Goal: Task Accomplishment & Management: Use online tool/utility

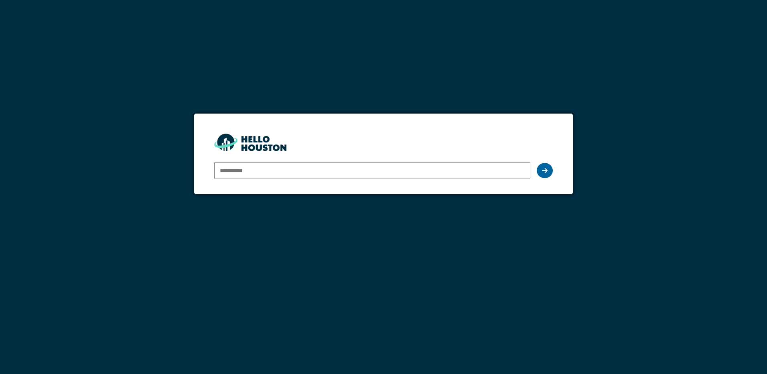
type input "**********"
click at [545, 172] on icon at bounding box center [545, 170] width 6 height 6
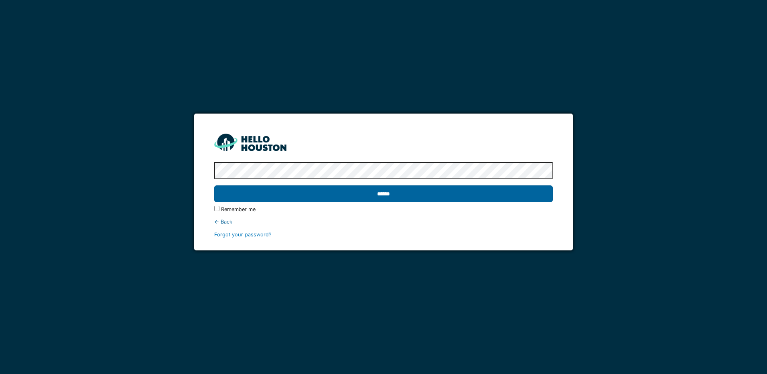
click at [296, 200] on input "******" at bounding box center [383, 193] width 338 height 17
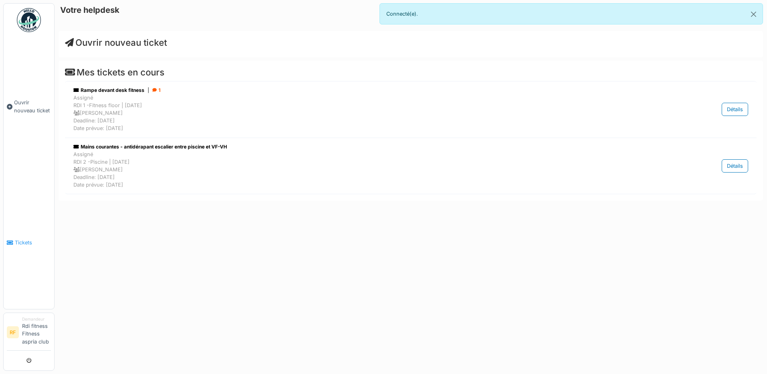
click at [25, 244] on span "Tickets" at bounding box center [33, 243] width 36 height 8
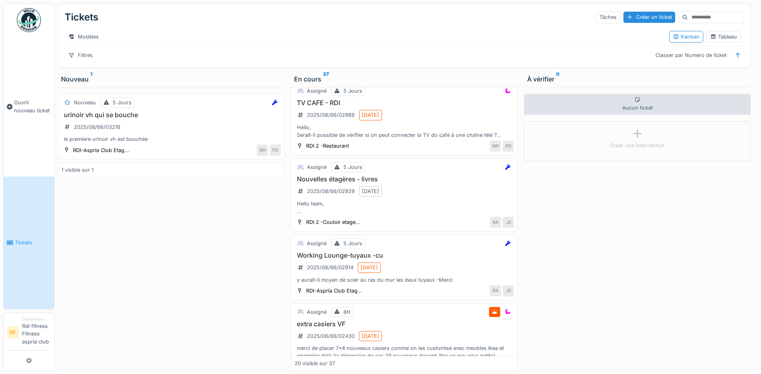
scroll to position [1215, 0]
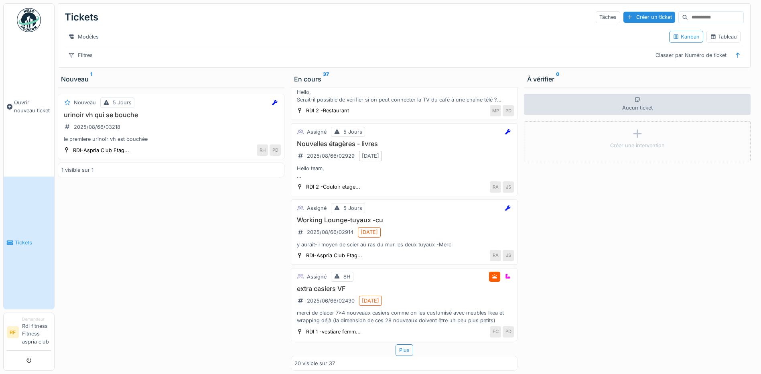
click at [688, 18] on input at bounding box center [715, 17] width 55 height 11
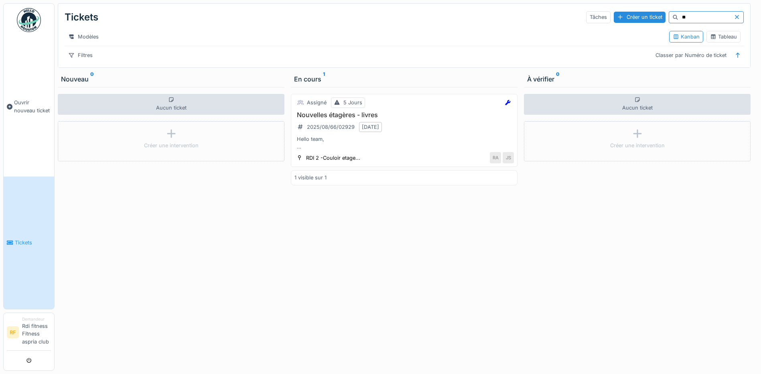
type input "*"
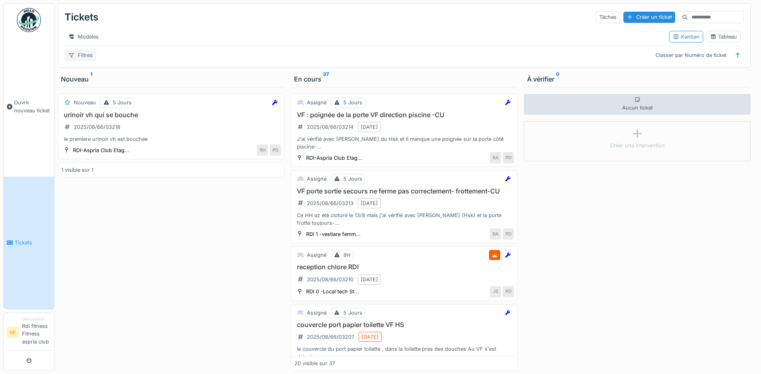
click at [85, 59] on div "Filtres" at bounding box center [81, 55] width 32 height 12
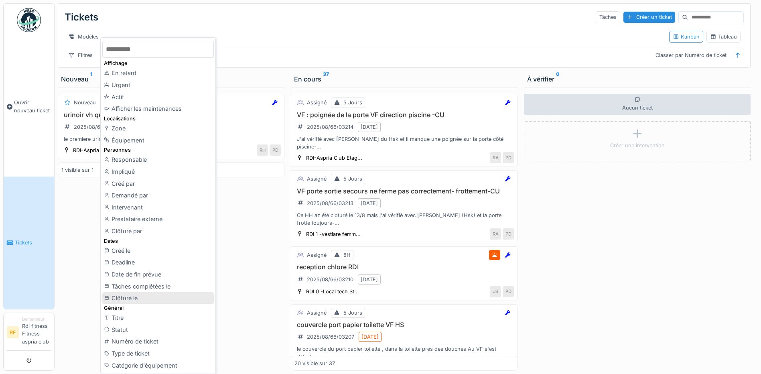
click at [139, 297] on div "Clôturé le" at bounding box center [157, 298] width 111 height 12
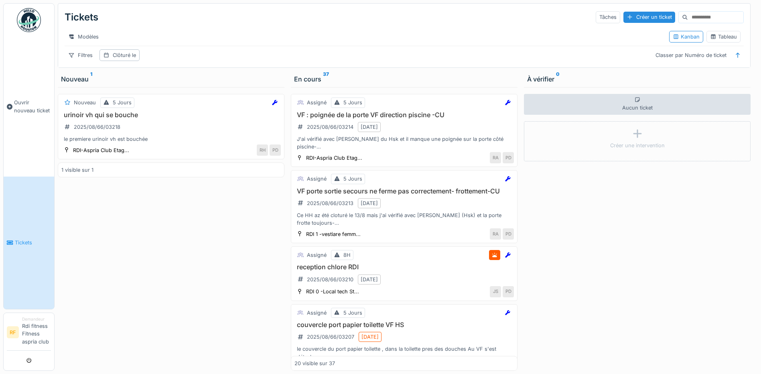
click at [688, 18] on input at bounding box center [715, 17] width 55 height 11
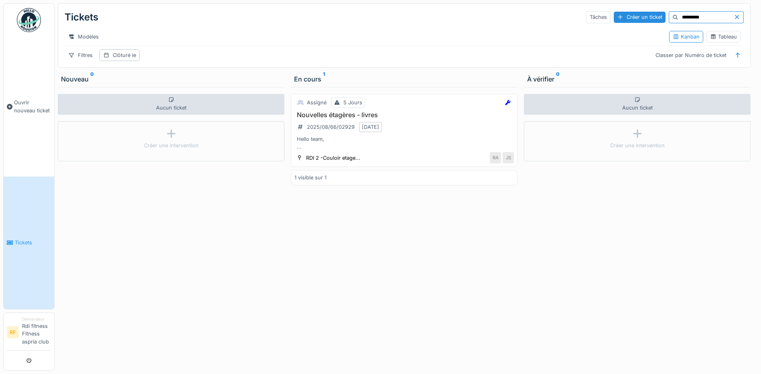
click at [687, 18] on input "*********" at bounding box center [705, 17] width 55 height 11
type input "*"
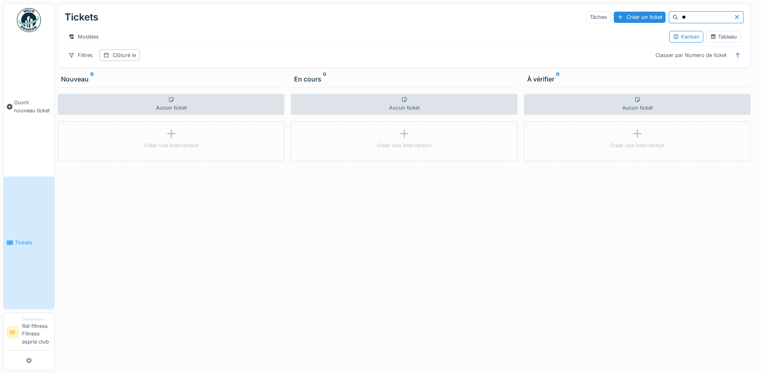
type input "*"
type input "**********"
click at [33, 330] on li "Demandeur Rdi fitness Fitness aspria club" at bounding box center [36, 332] width 29 height 32
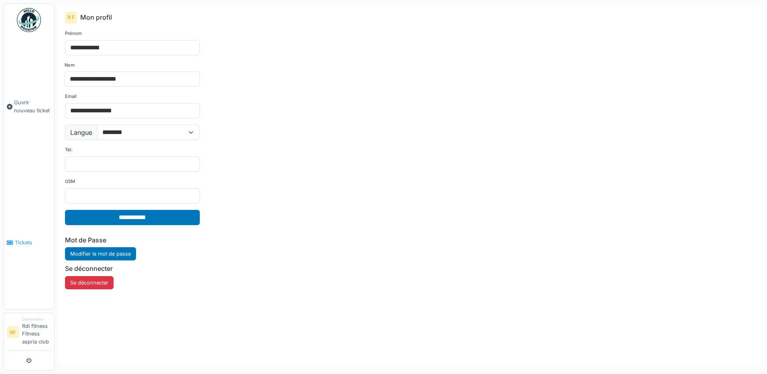
click at [21, 243] on span "Tickets" at bounding box center [33, 243] width 36 height 8
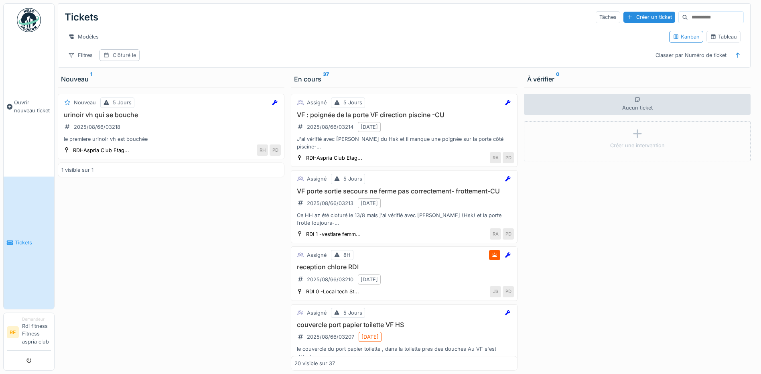
click at [113, 59] on div "Clôturé le" at bounding box center [124, 55] width 23 height 8
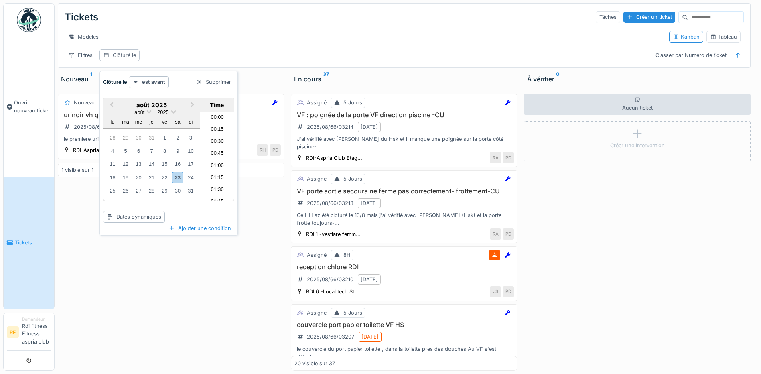
scroll to position [395, 0]
click at [113, 59] on div "Clôturé le" at bounding box center [124, 55] width 23 height 8
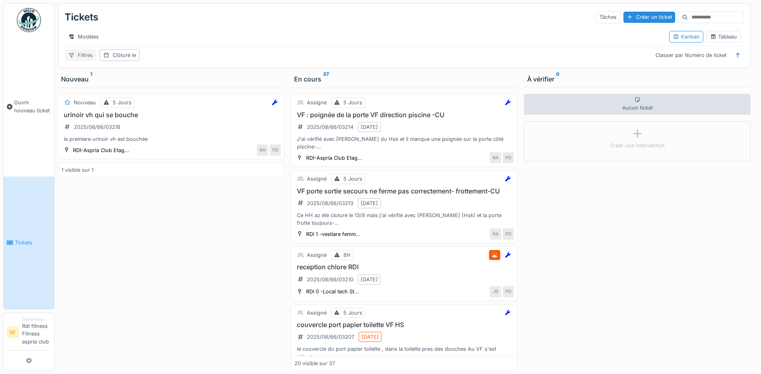
click at [90, 61] on div "Filtres" at bounding box center [81, 55] width 32 height 12
click at [258, 55] on div "Tickets Tâches Créer un ticket Modèles Kanban Tableau Filtres Clôturé le Classe…" at bounding box center [404, 36] width 692 height 64
click at [28, 105] on span "Ouvrir nouveau ticket" at bounding box center [32, 106] width 37 height 15
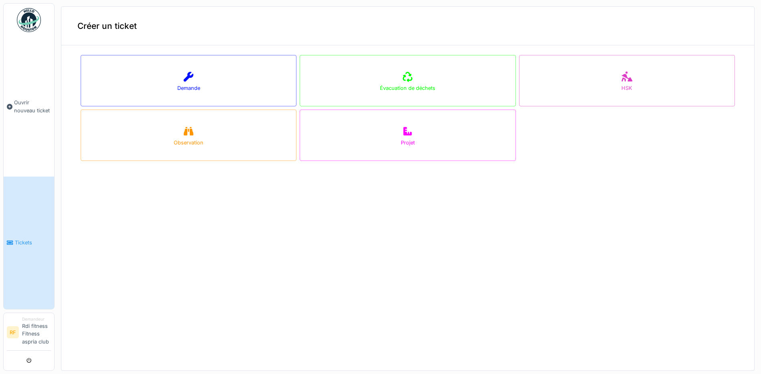
click at [22, 241] on span "Tickets" at bounding box center [33, 243] width 36 height 8
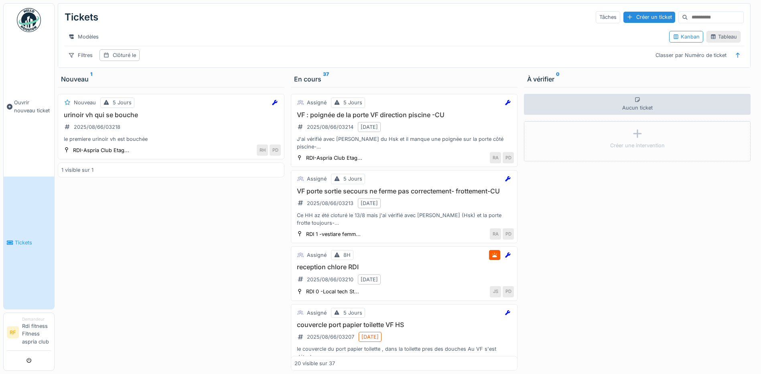
click at [723, 41] on div "Tableau" at bounding box center [723, 37] width 27 height 8
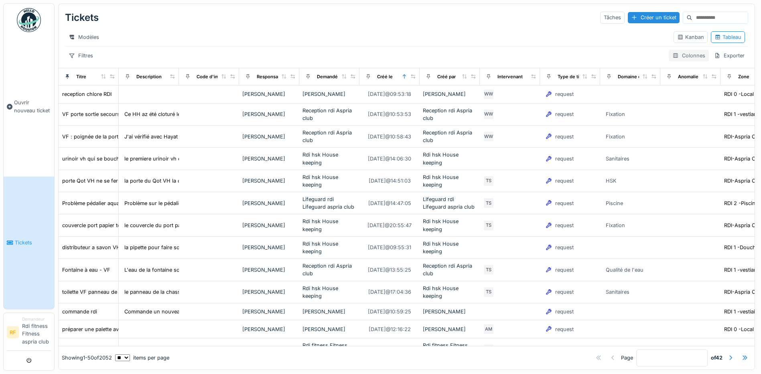
click at [680, 60] on div "Colonnes" at bounding box center [689, 56] width 40 height 12
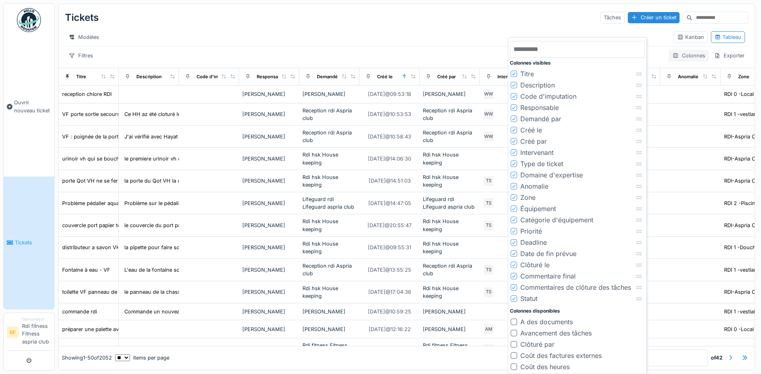
click at [680, 60] on div "Colonnes" at bounding box center [689, 56] width 40 height 12
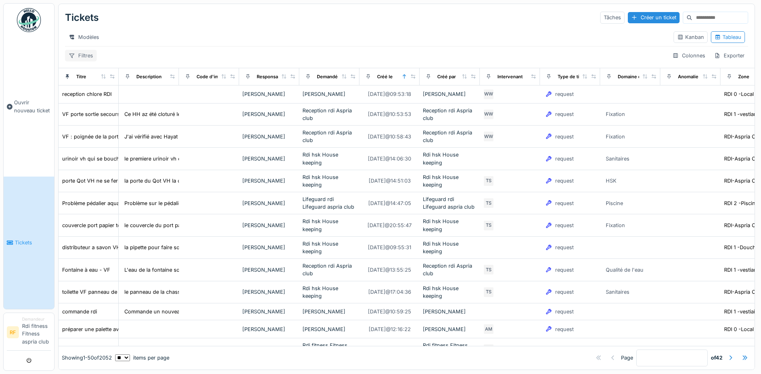
click at [83, 61] on div "Filtres" at bounding box center [81, 56] width 32 height 12
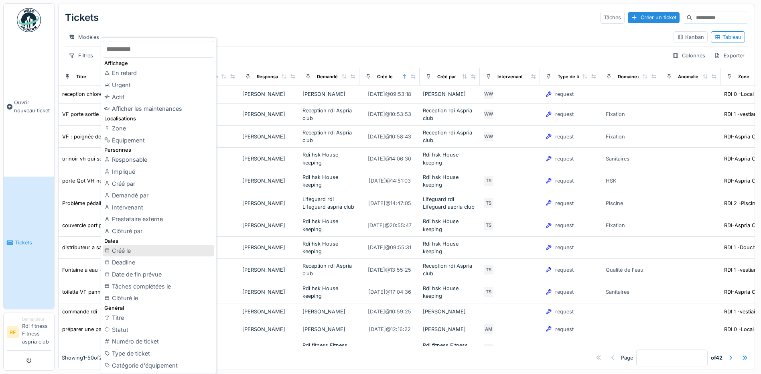
click at [160, 254] on div "Créé le" at bounding box center [158, 251] width 111 height 12
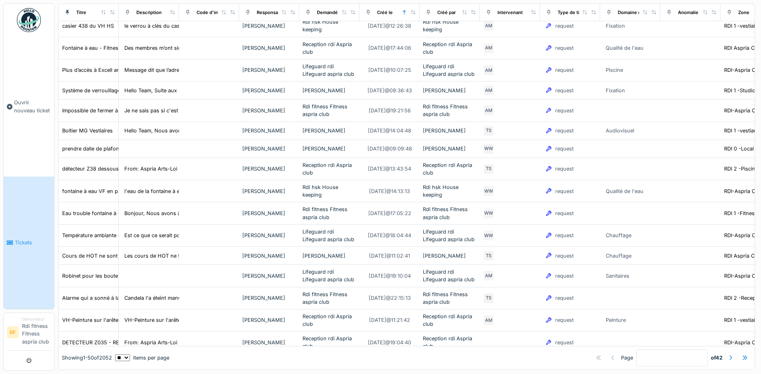
scroll to position [612, 0]
